Goal: Complete application form: Complete application form

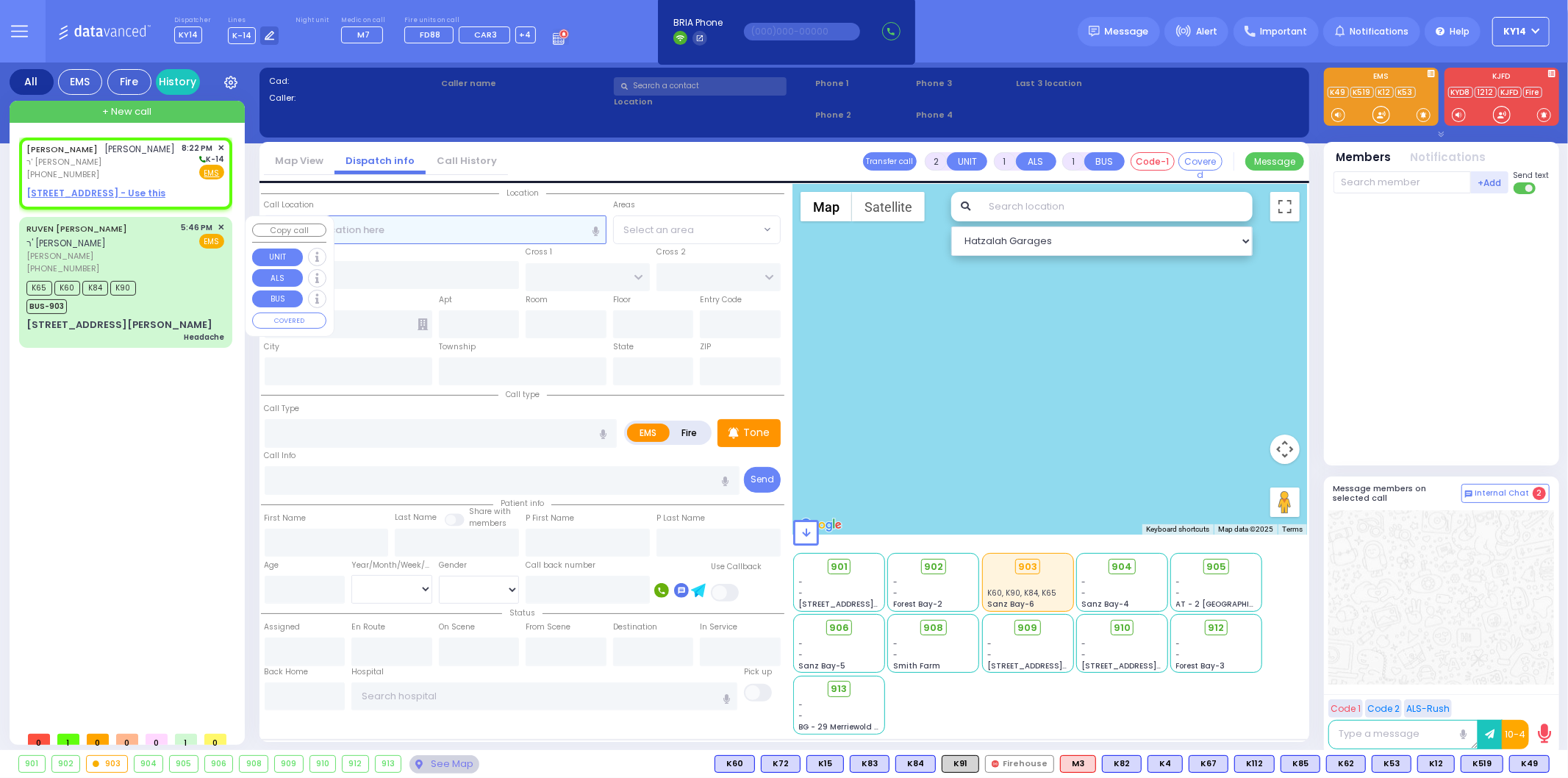
select select
radio input "true"
type input "[PERSON_NAME]"
select select
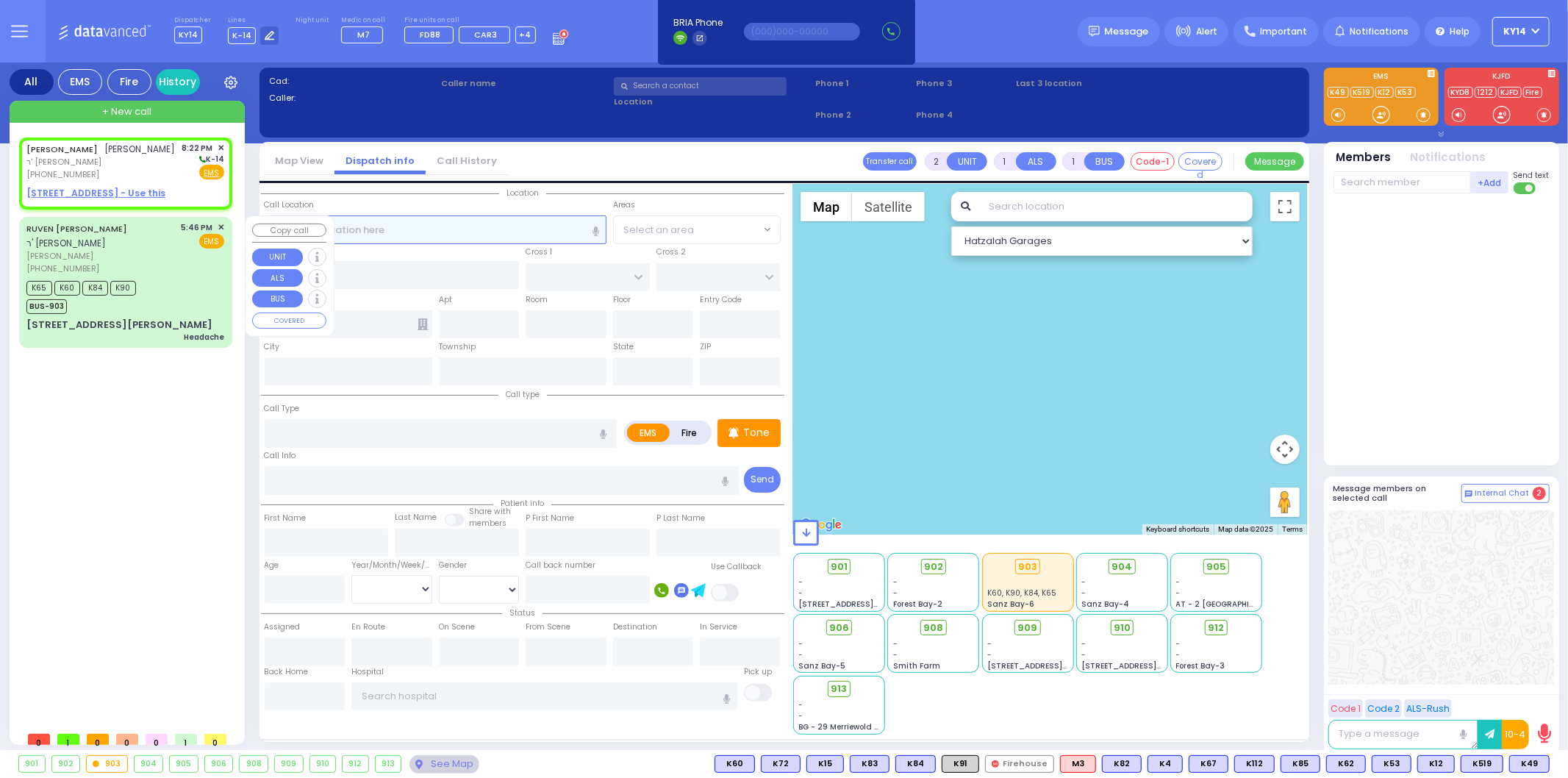
type input "20:22"
select select "Hatzalah Garages"
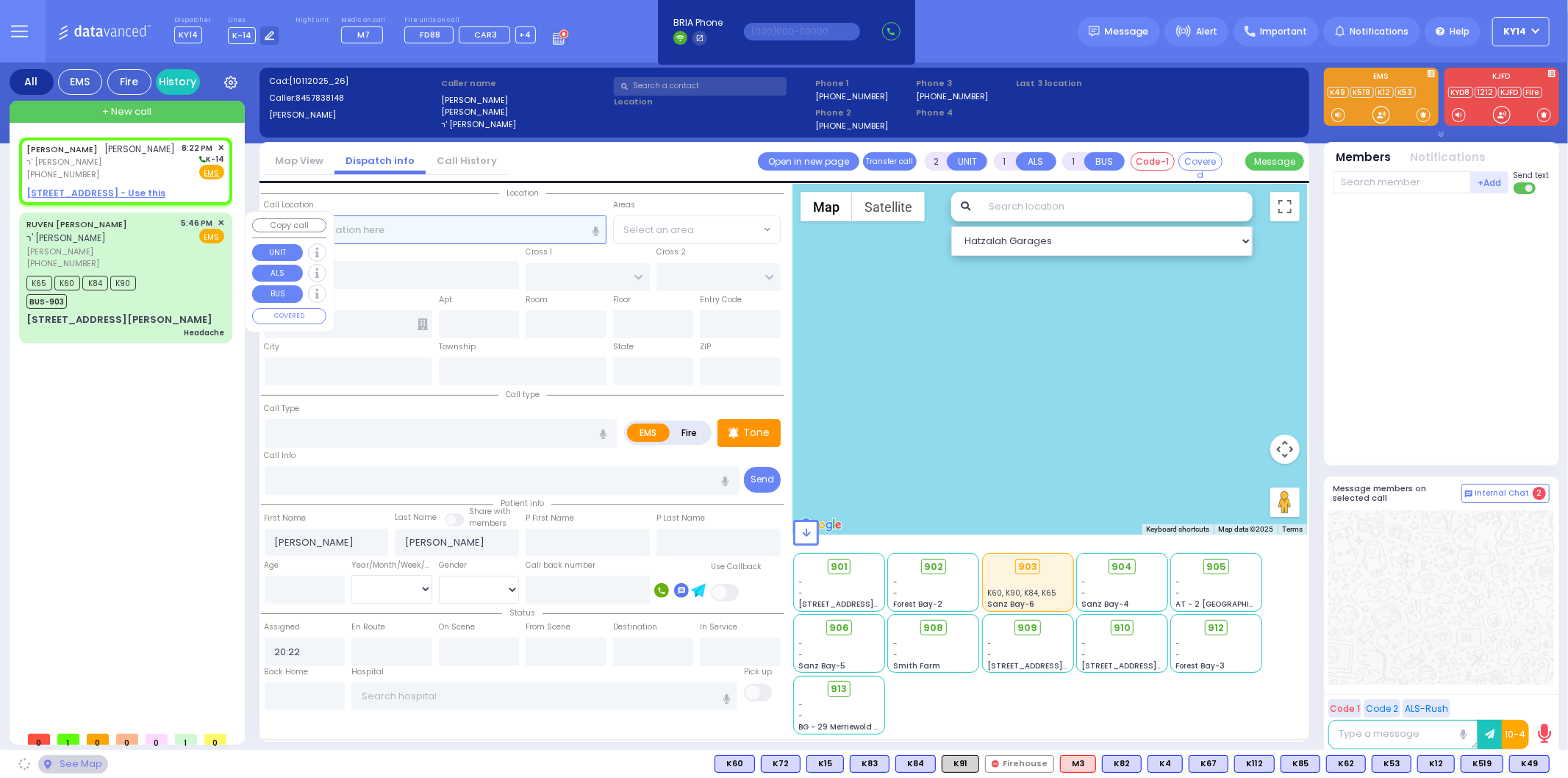
select select
radio input "true"
select select
select select "Hatzalah Garages"
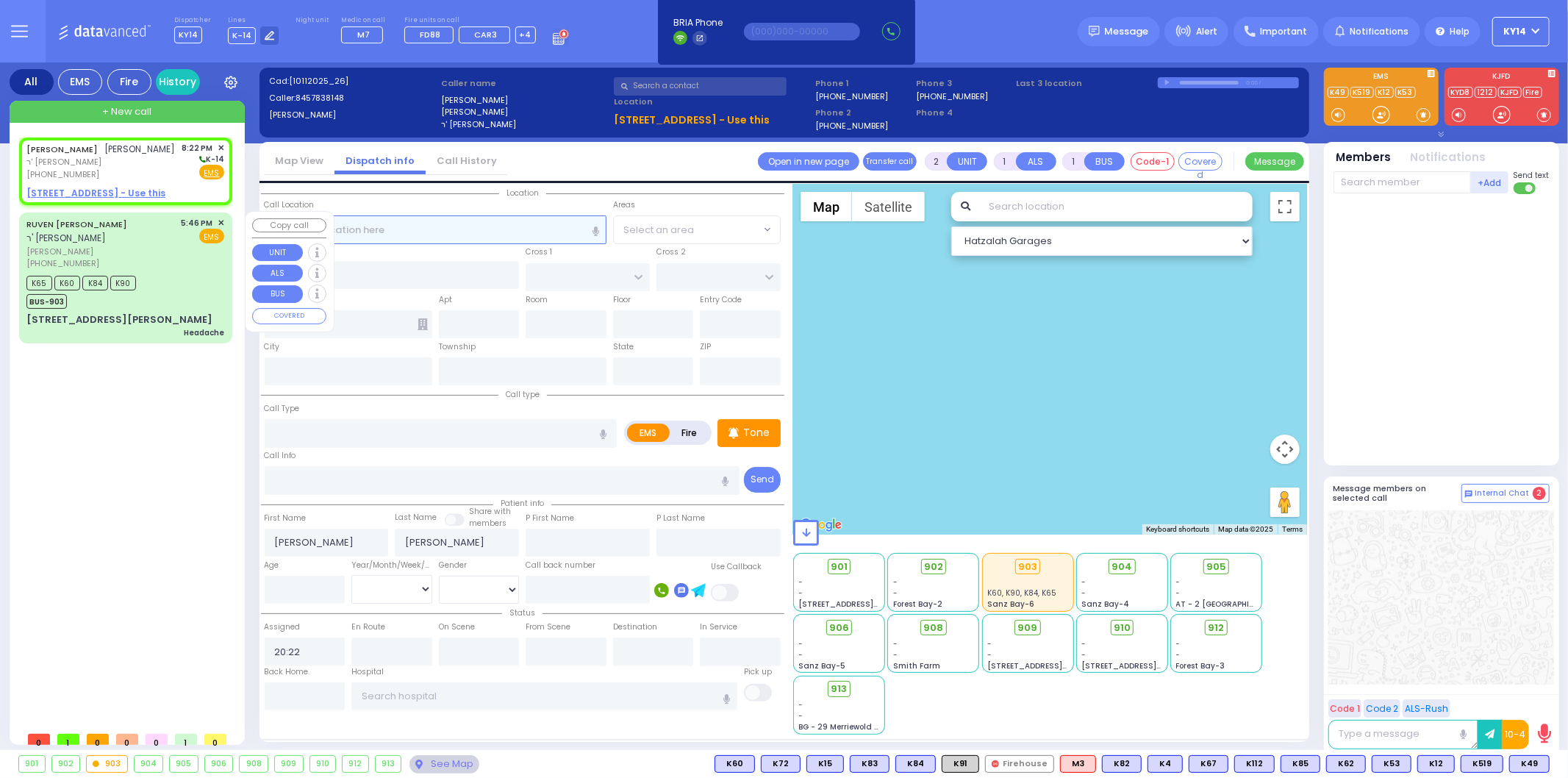
select select
radio input "true"
select select
select select "Hatzalah Garages"
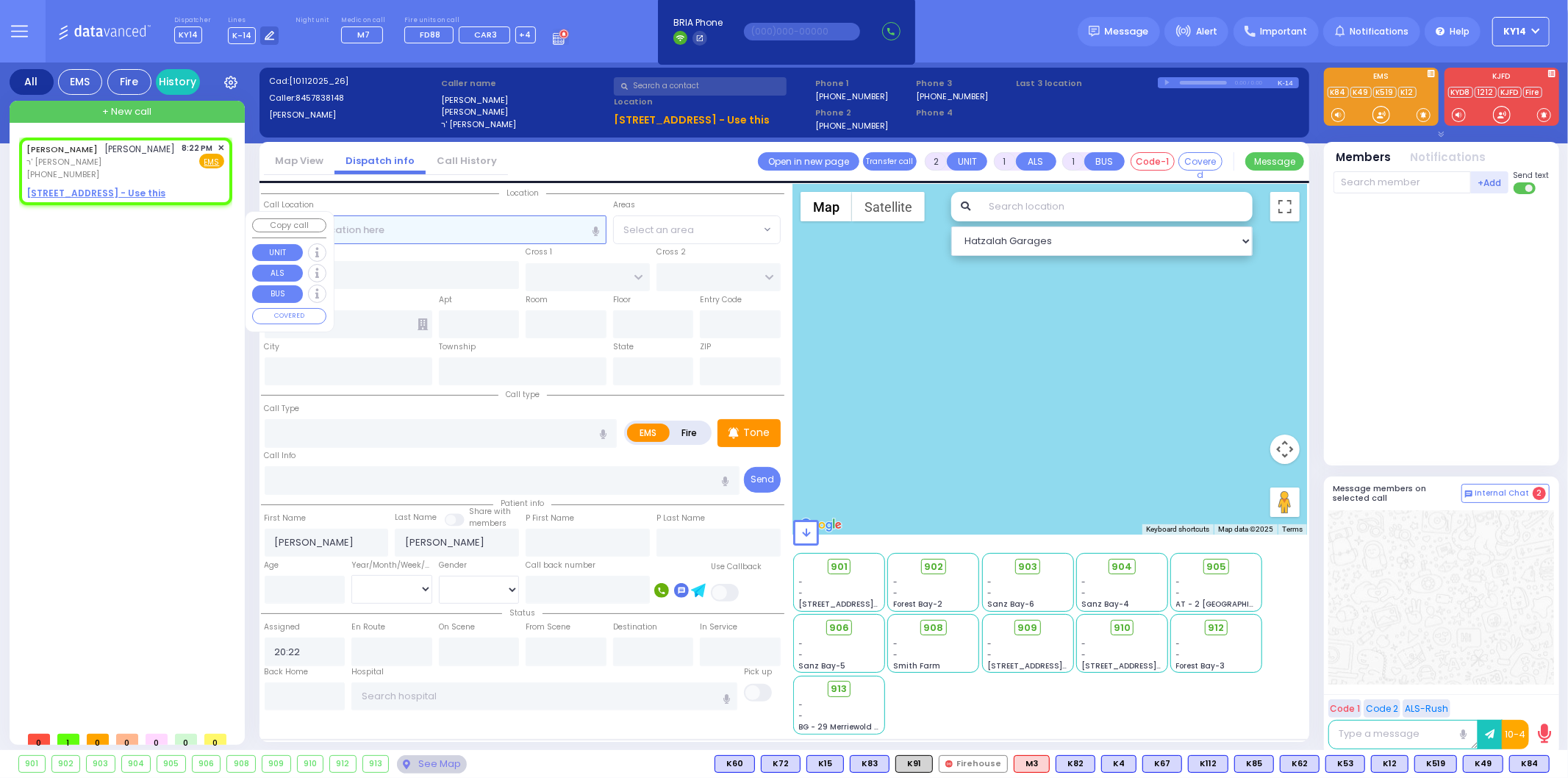
select select
radio input "true"
select select
select select "Hatzalah Garages"
